Goal: Obtain resource: Download file/media

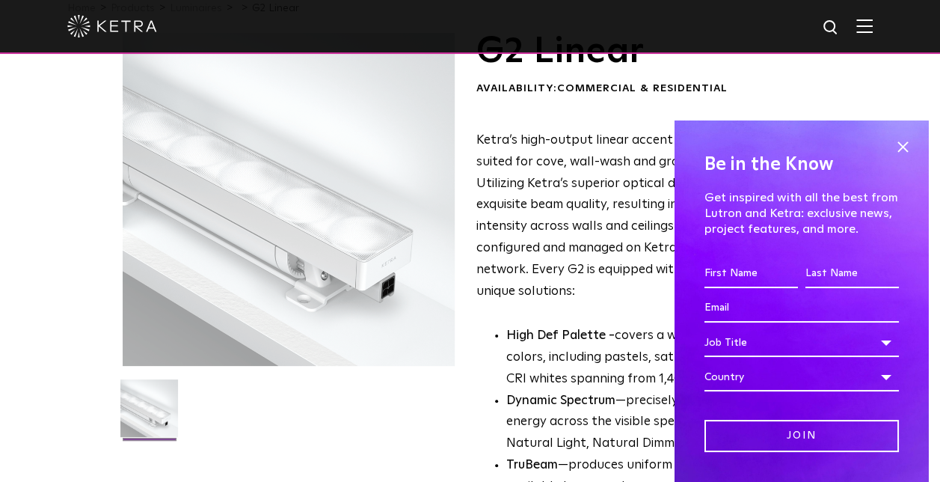
scroll to position [150, 0]
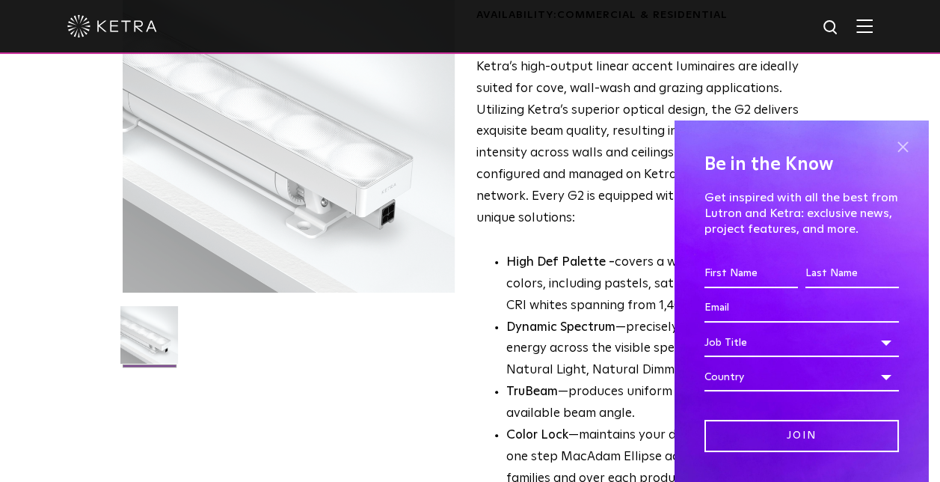
click at [896, 141] on span at bounding box center [903, 146] width 22 height 22
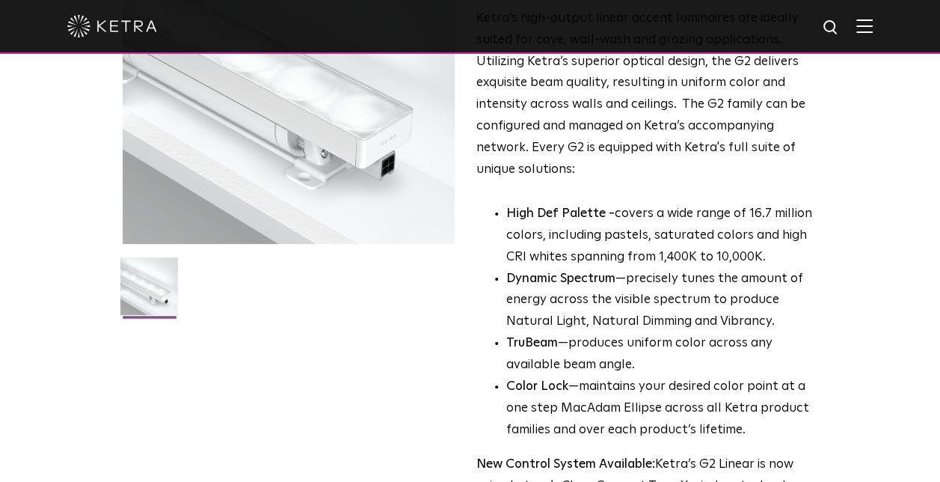
scroll to position [224, 0]
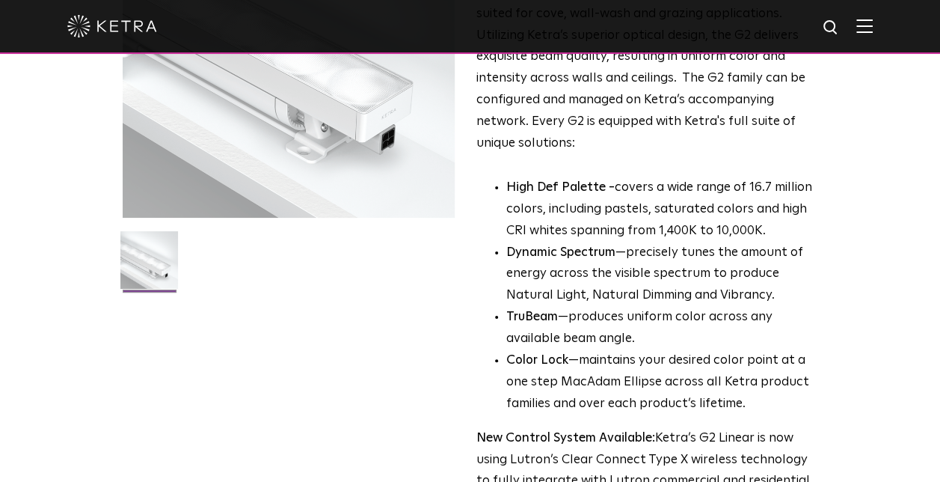
click at [766, 346] on li "TruBeam —produces uniform color across any available beam angle." at bounding box center [662, 328] width 311 height 43
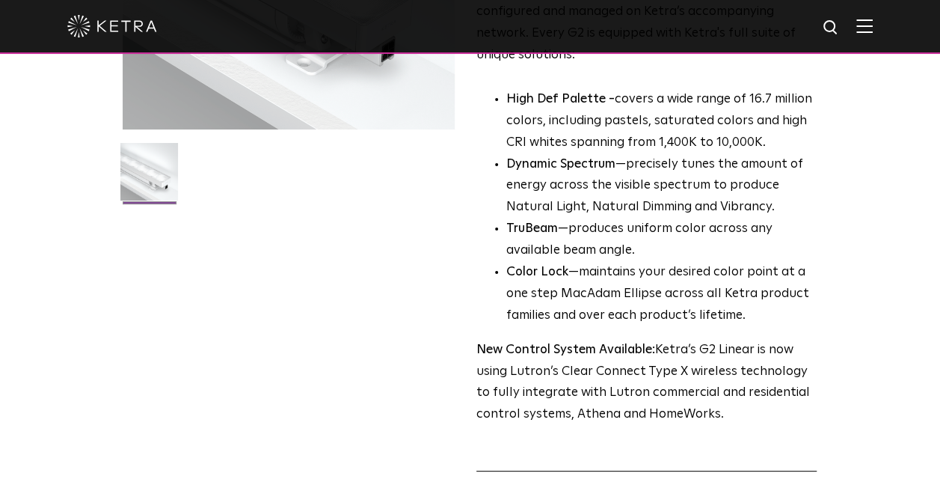
scroll to position [374, 0]
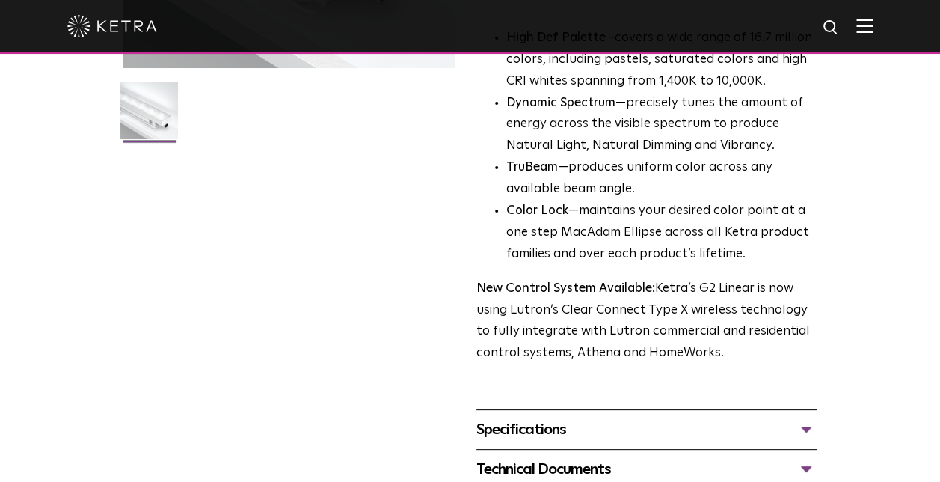
drag, startPoint x: 664, startPoint y: 290, endPoint x: 724, endPoint y: 352, distance: 85.7
click at [724, 352] on p "New Control System Available: Ketra’s G2 Linear is now using Lutron’s Clear Con…" at bounding box center [647, 321] width 340 height 87
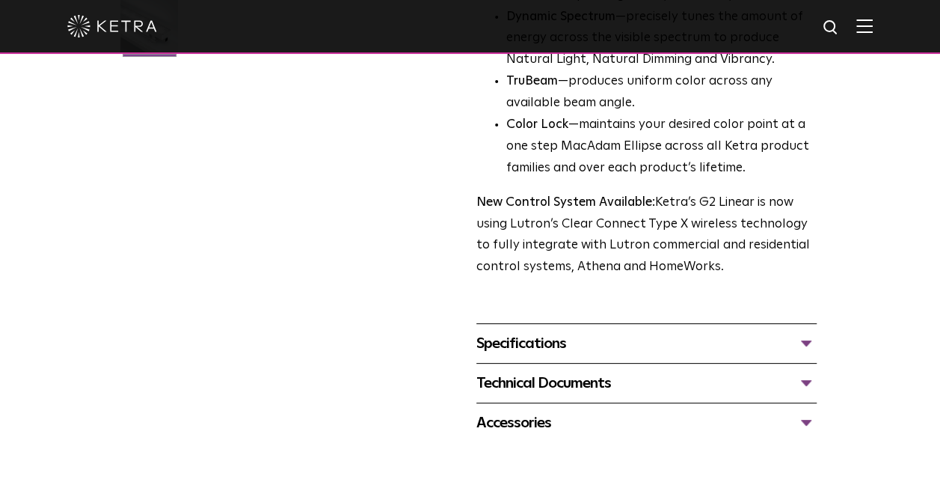
scroll to position [524, 0]
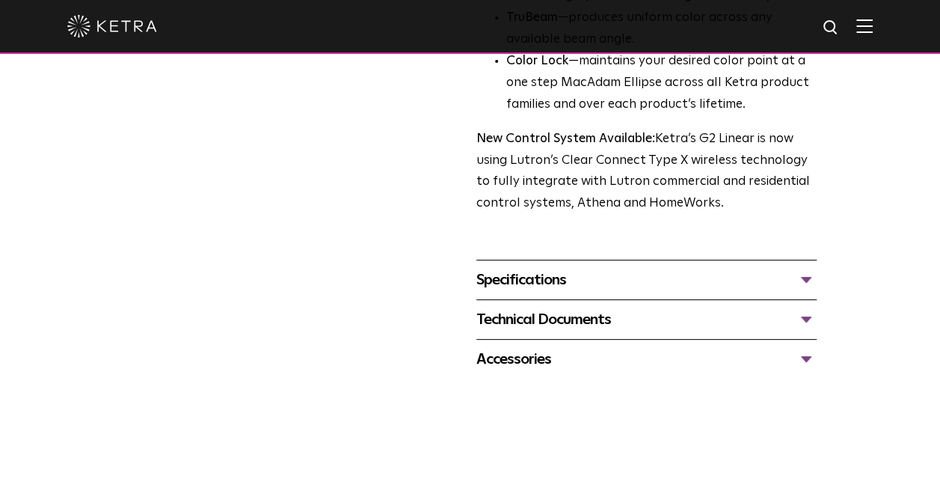
click at [593, 318] on div "Technical Documents" at bounding box center [647, 320] width 340 height 24
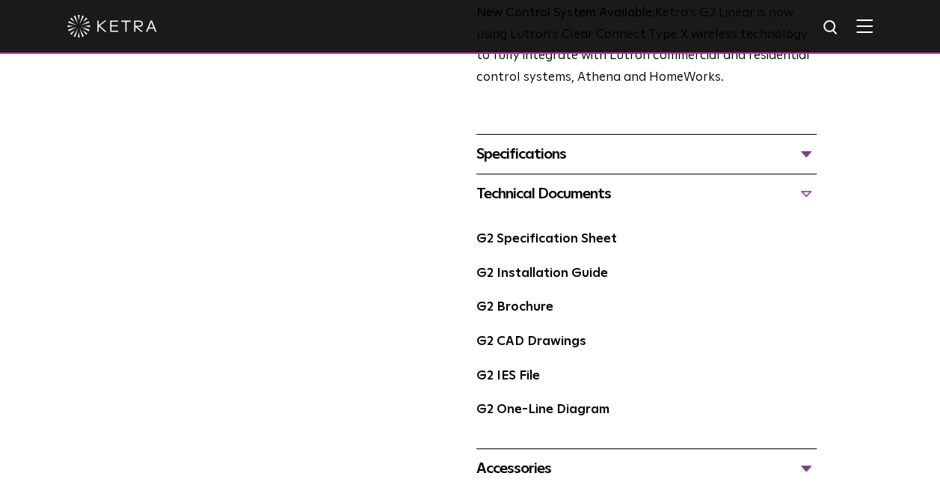
scroll to position [673, 0]
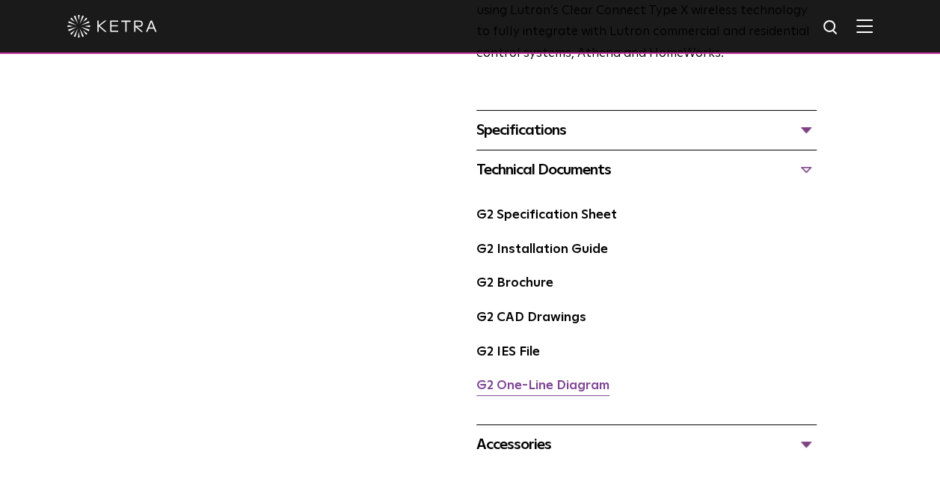
click at [558, 392] on link "G2 One-Line Diagram" at bounding box center [543, 385] width 133 height 13
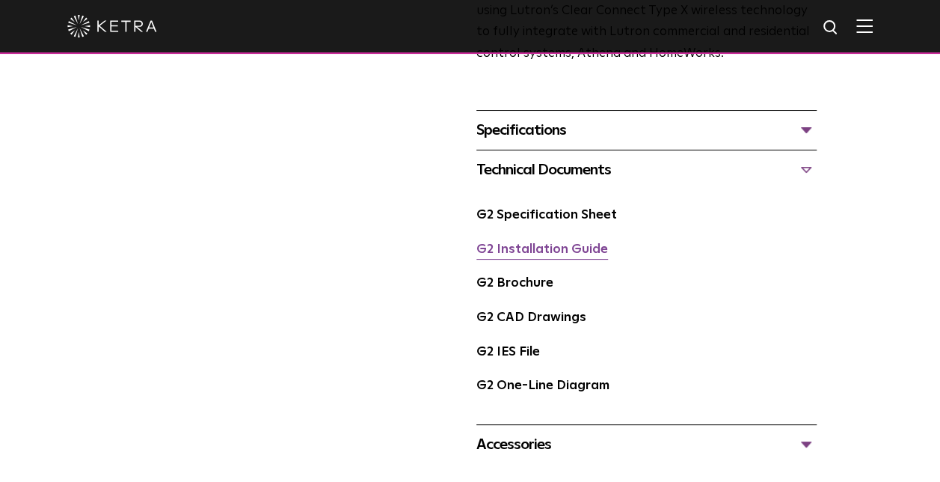
click at [551, 251] on link "G2 Installation Guide" at bounding box center [543, 249] width 132 height 13
click at [551, 221] on link "G2 Specification Sheet" at bounding box center [547, 215] width 141 height 13
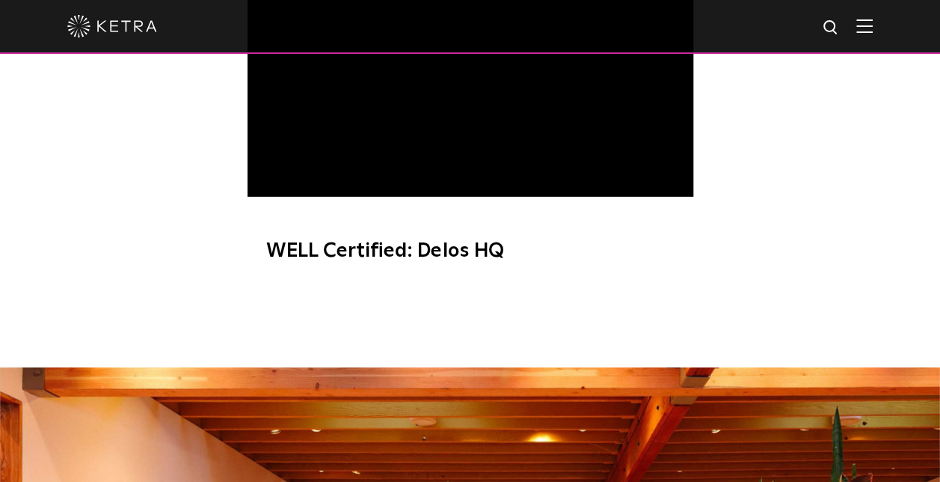
scroll to position [1496, 0]
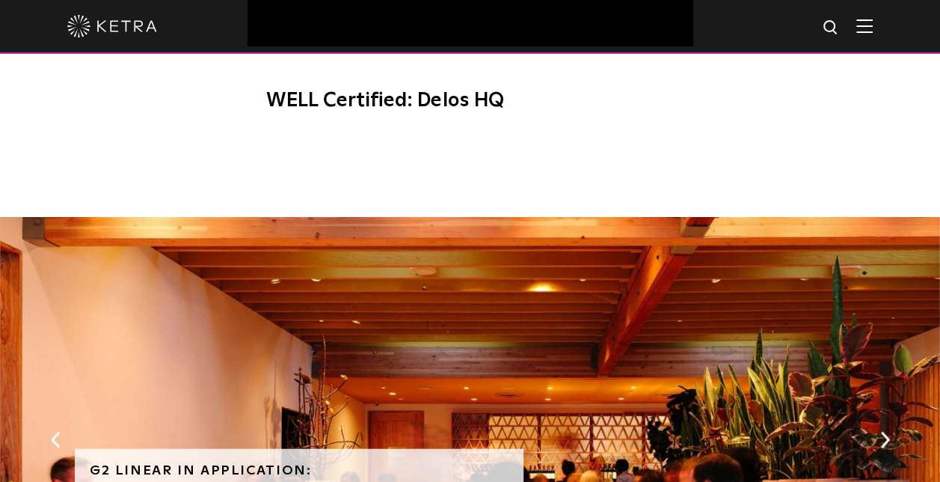
click at [887, 438] on button "Next" at bounding box center [885, 439] width 15 height 19
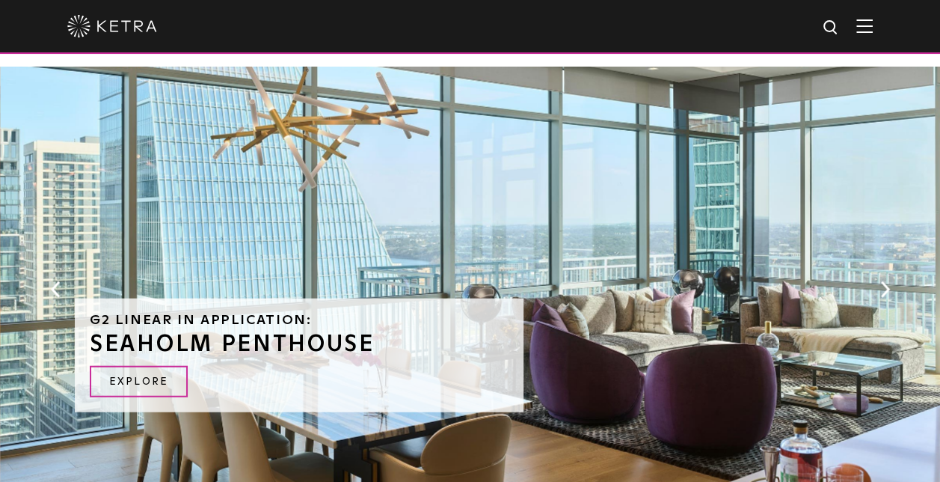
scroll to position [1721, 0]
